Goal: Entertainment & Leisure: Consume media (video, audio)

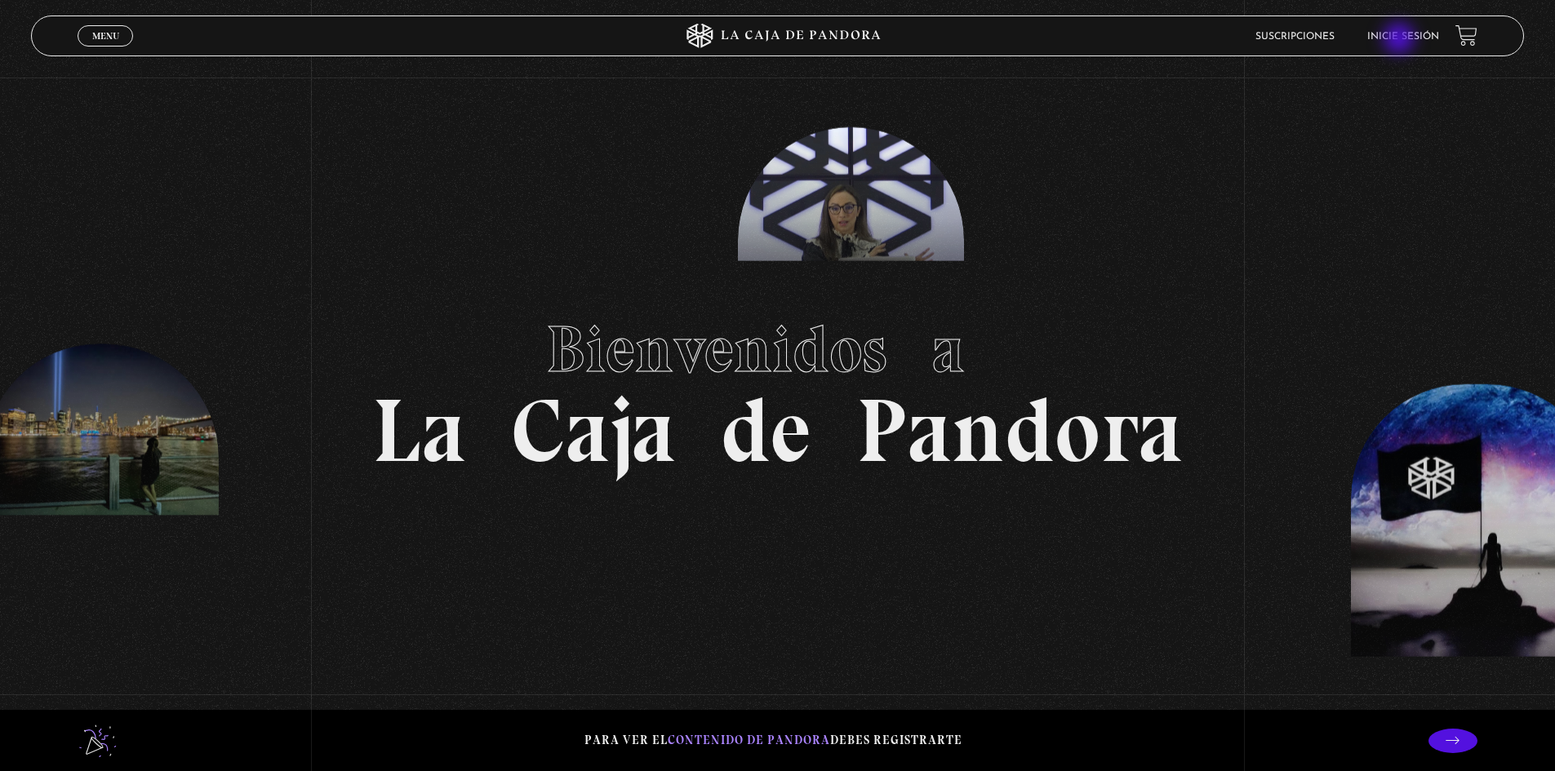
click at [1227, 40] on link "Inicie sesión" at bounding box center [1403, 37] width 72 height 10
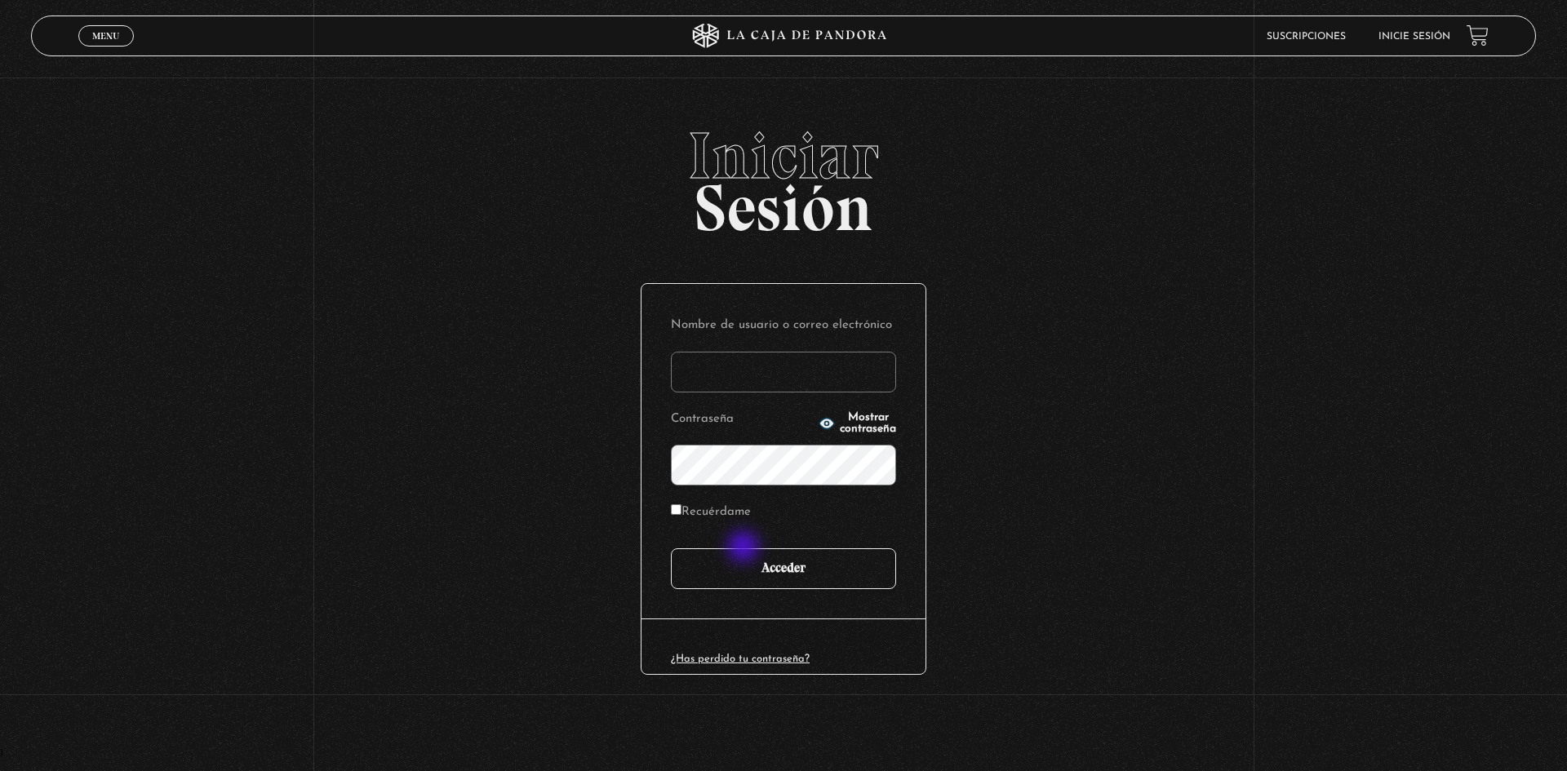
type input "[EMAIL_ADDRESS][DOMAIN_NAME]"
click at [747, 555] on input "Acceder" at bounding box center [783, 568] width 225 height 41
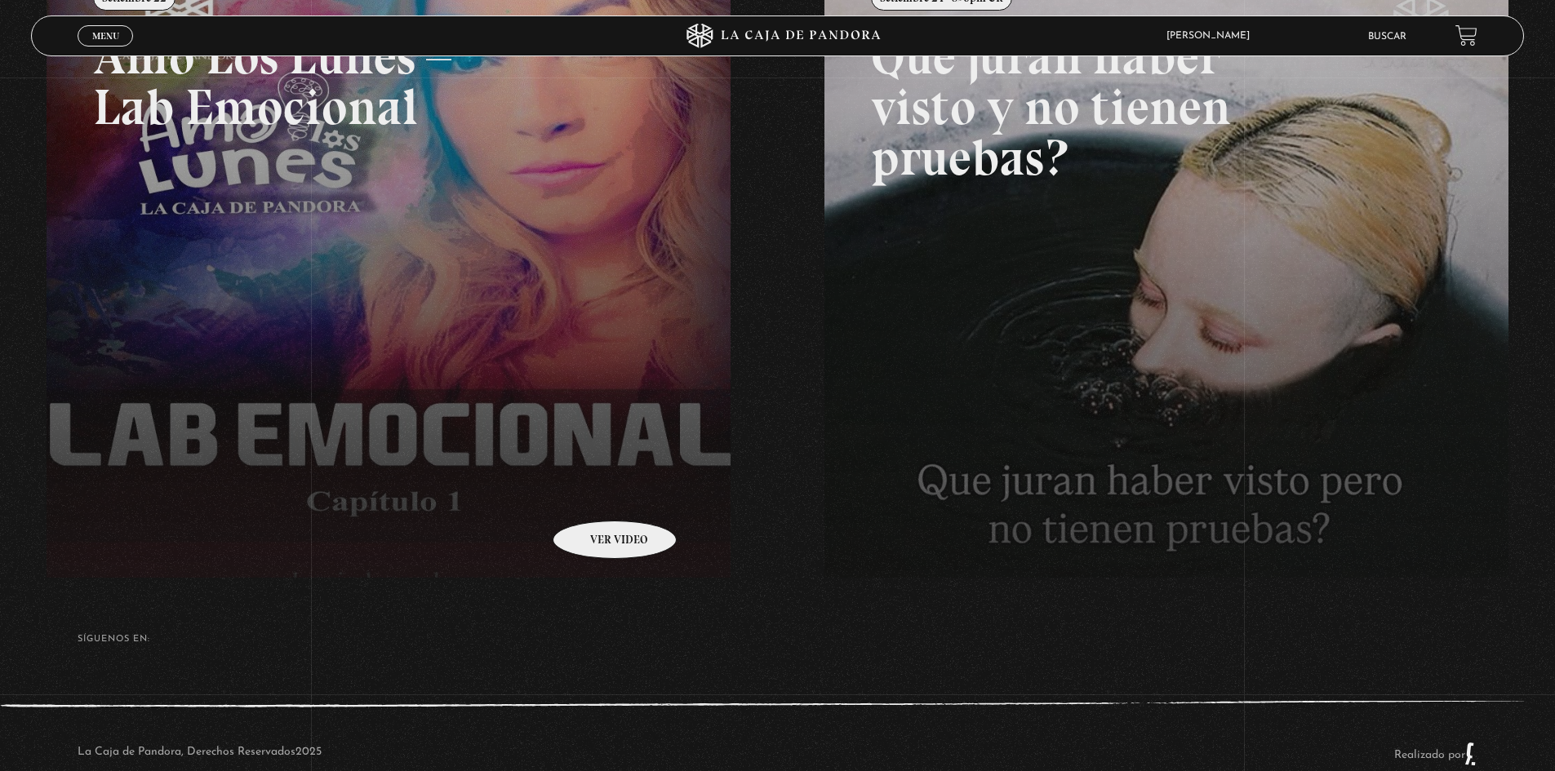
scroll to position [326, 0]
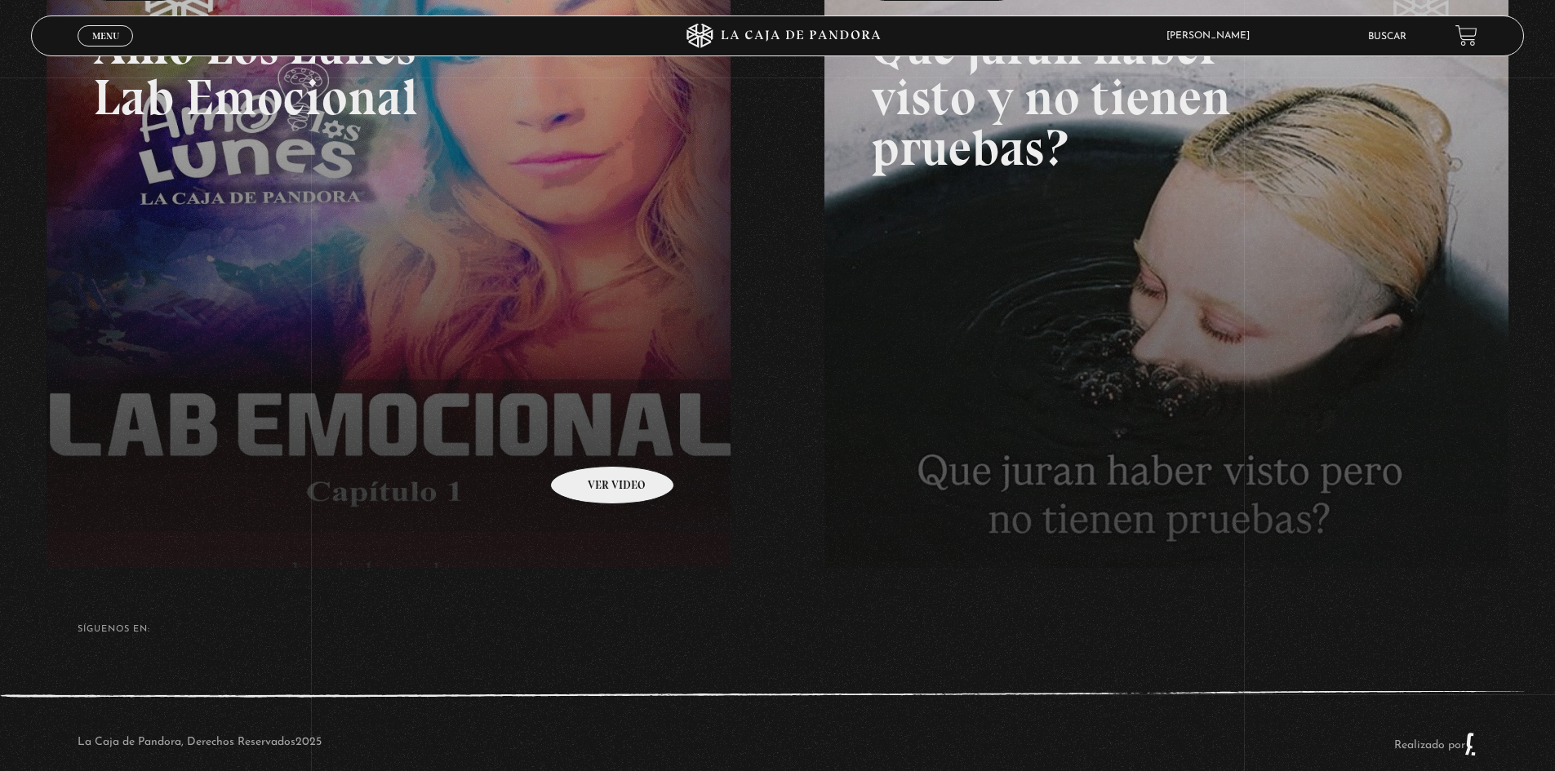
click at [591, 441] on link at bounding box center [824, 336] width 1555 height 771
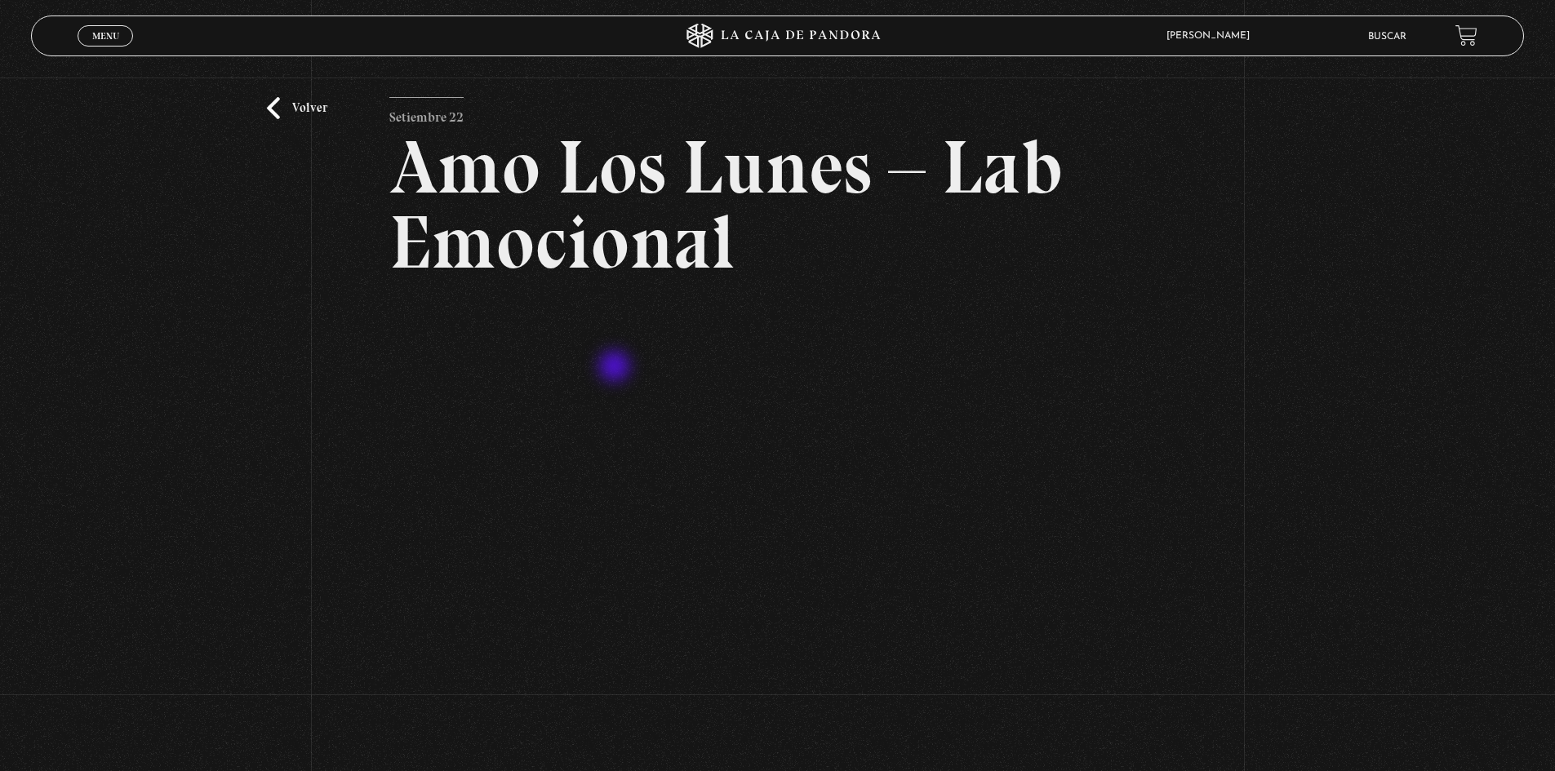
scroll to position [163, 0]
